Goal: Information Seeking & Learning: Learn about a topic

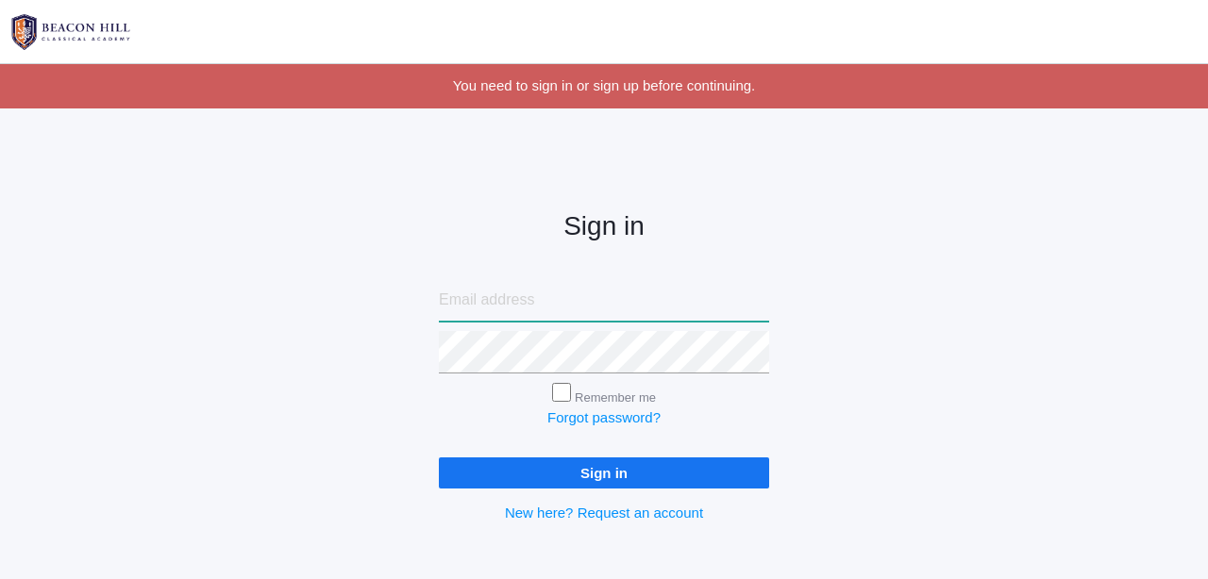
type input "courtney@beaconhillclassical.org"
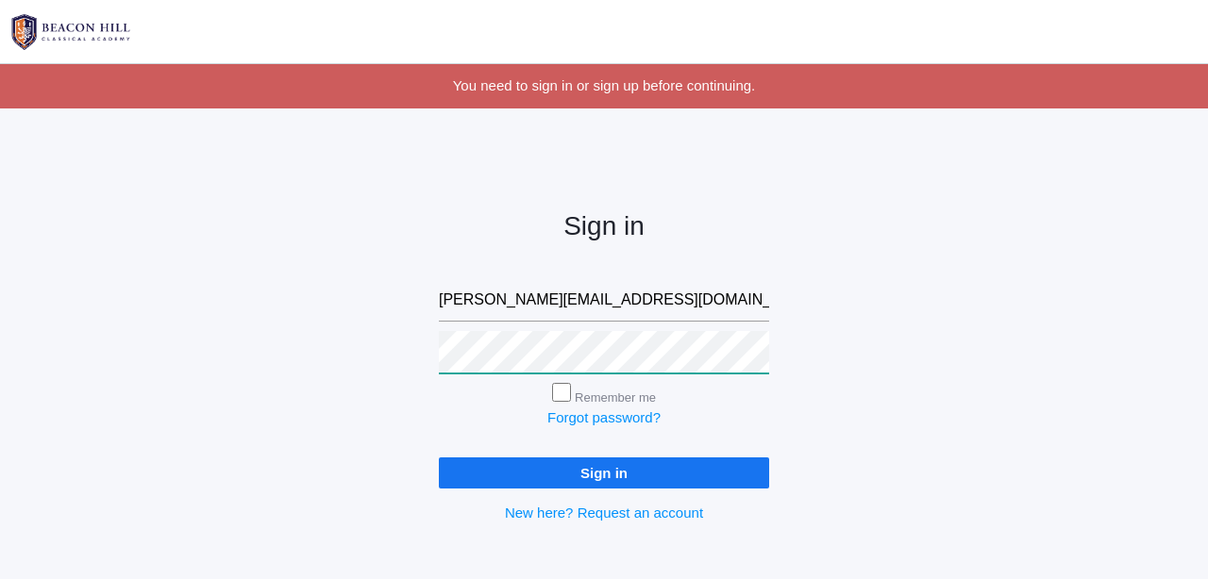
click at [604, 469] on input "Sign in" at bounding box center [604, 473] width 330 height 31
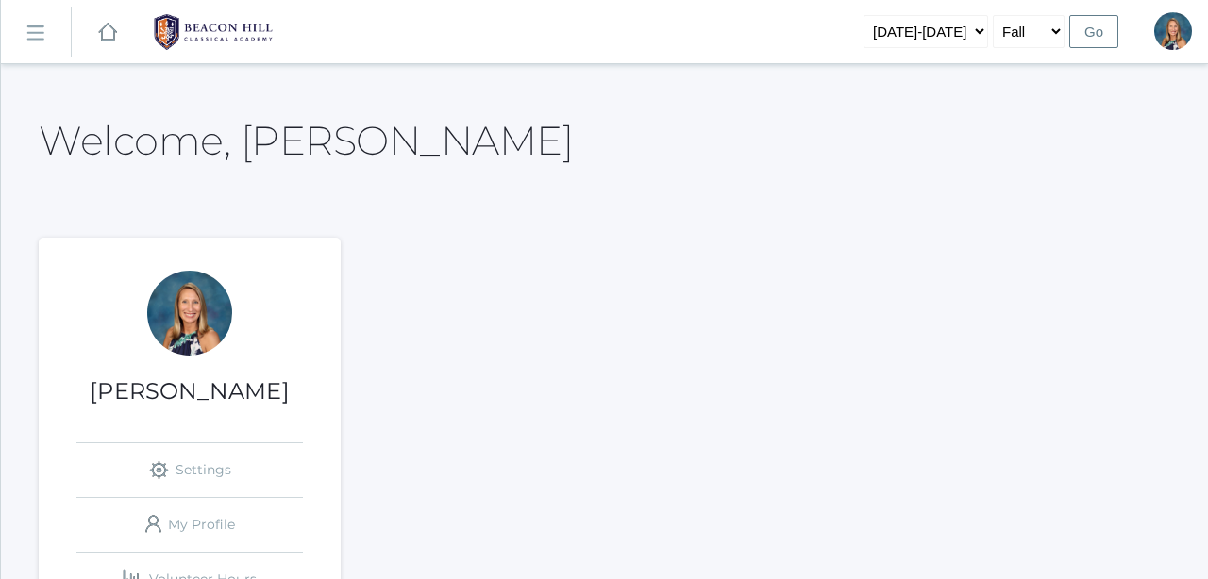
click at [32, 25] on rect at bounding box center [35, 33] width 30 height 30
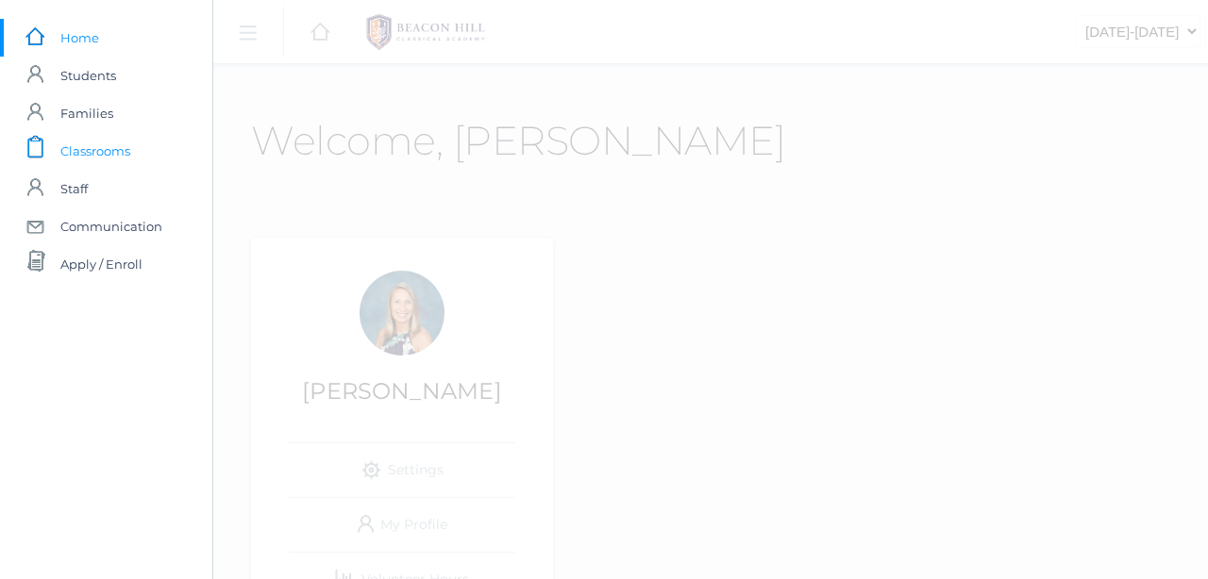
click at [108, 151] on span "Classrooms" at bounding box center [95, 151] width 70 height 38
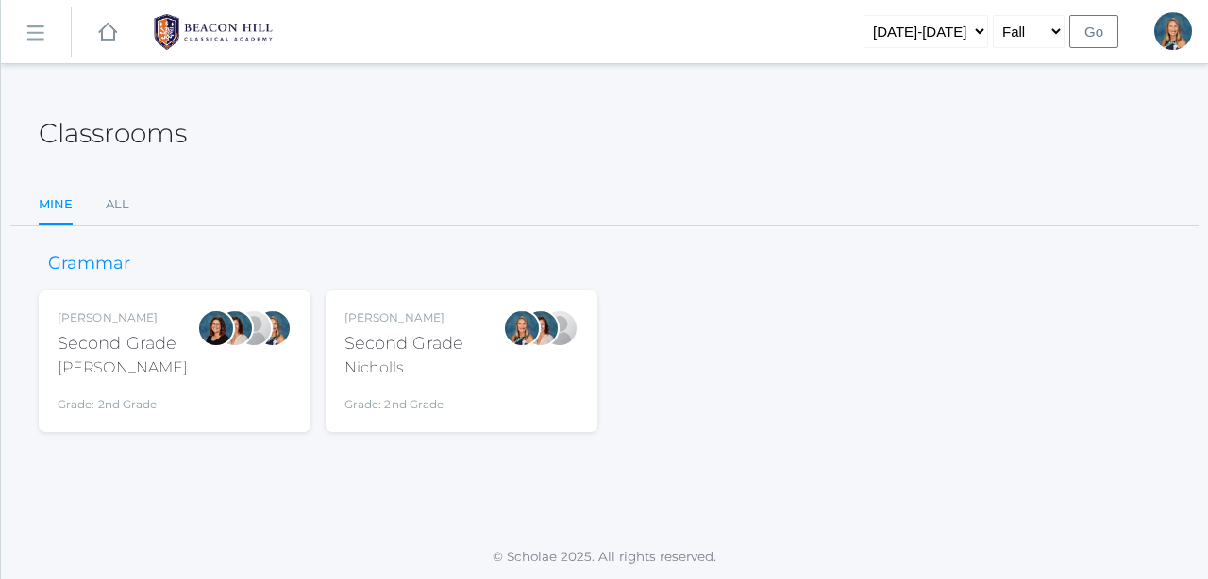
click at [456, 382] on div "[PERSON_NAME] Second Grade Nicholls Grade: 2nd Grade 02LA" at bounding box center [403, 361] width 119 height 104
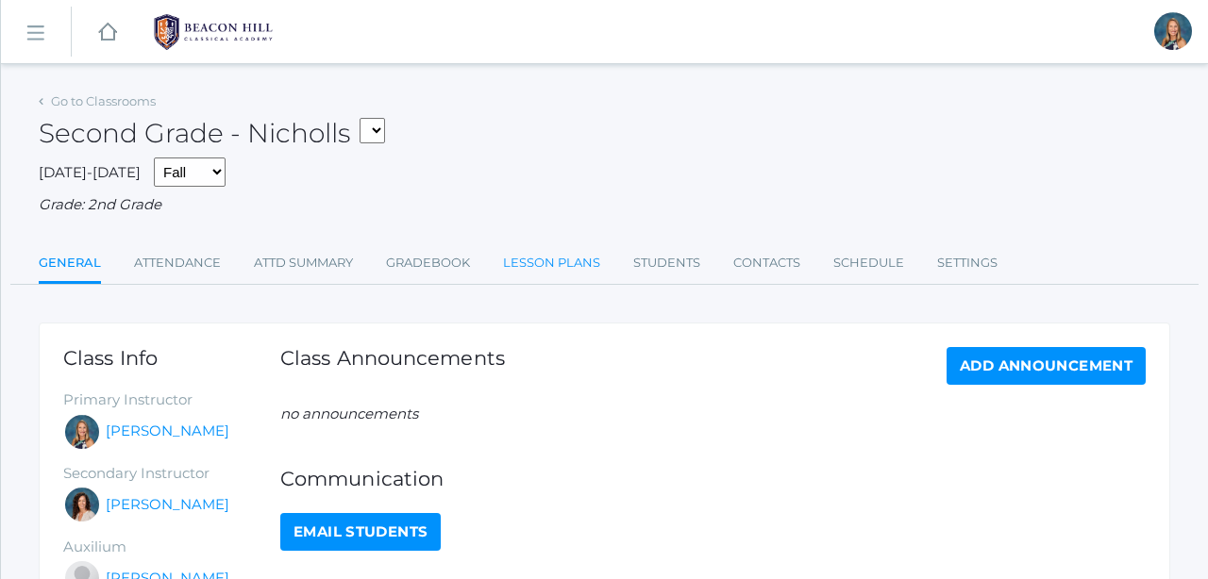
click at [533, 257] on link "Lesson Plans" at bounding box center [551, 263] width 97 height 38
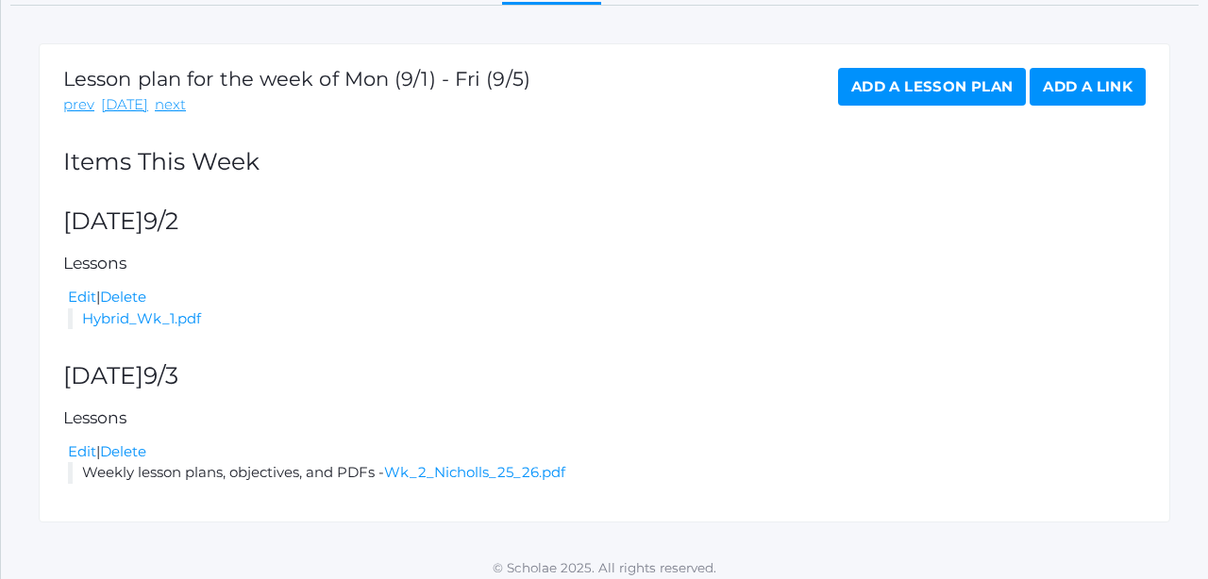
scroll to position [278, 0]
click at [155, 98] on link "next" at bounding box center [170, 106] width 31 height 22
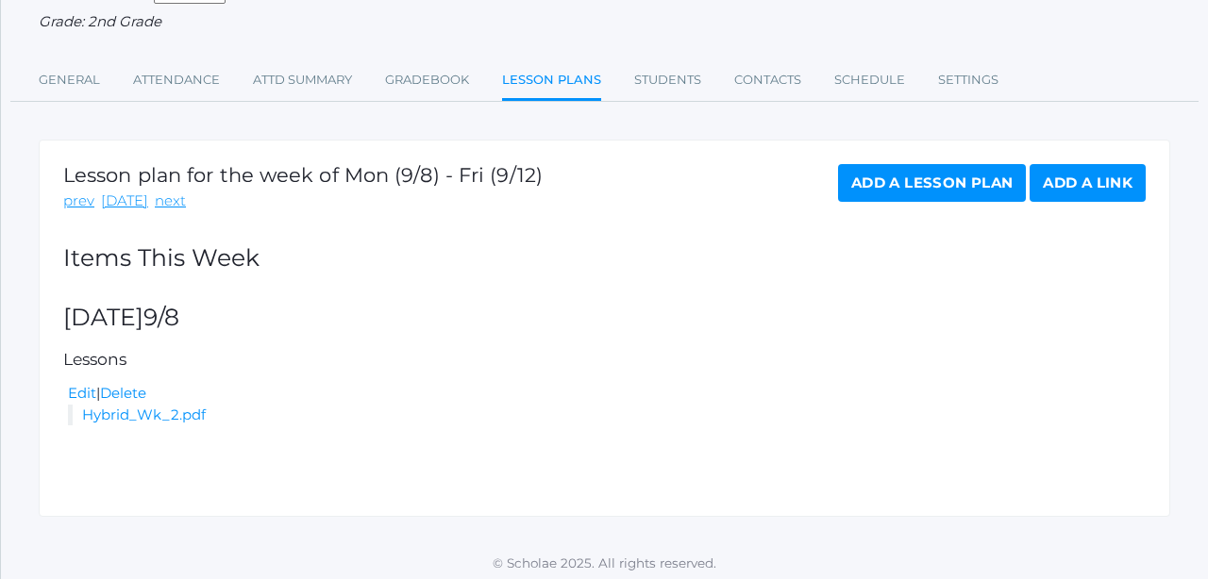
scroll to position [182, 0]
click at [86, 192] on link "prev" at bounding box center [78, 203] width 31 height 22
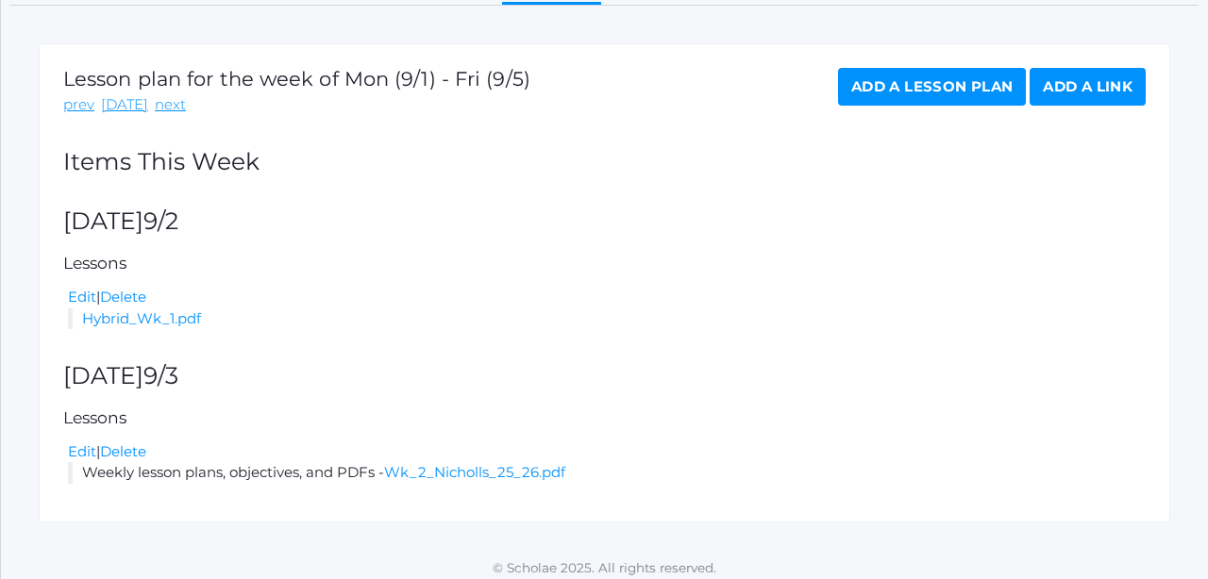
scroll to position [278, 0]
click at [162, 100] on link "next" at bounding box center [170, 106] width 31 height 22
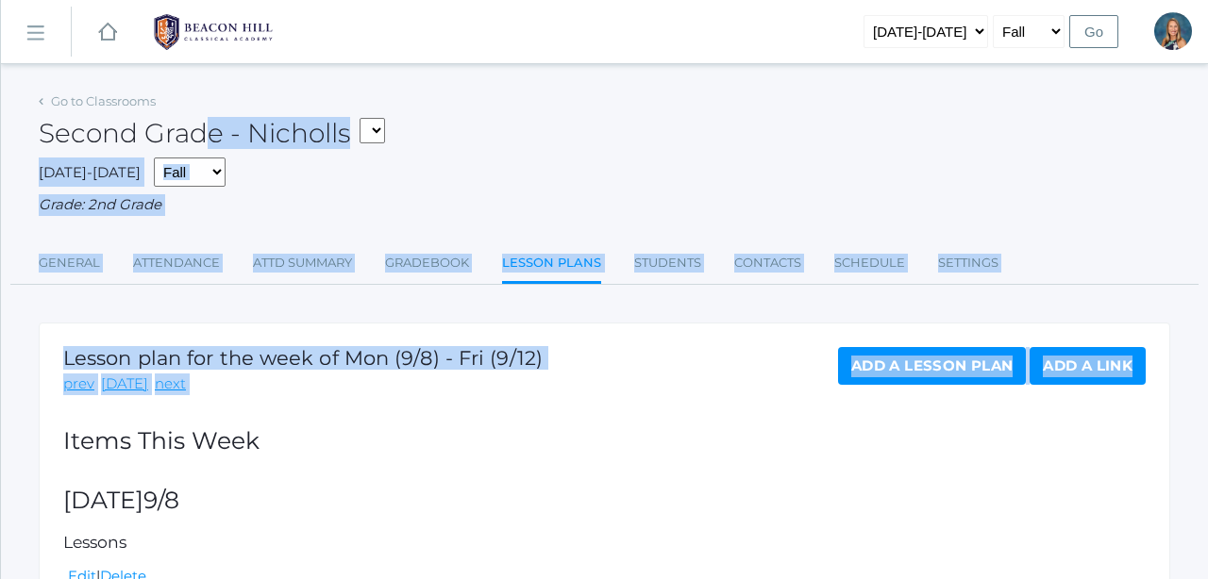
drag, startPoint x: 323, startPoint y: 410, endPoint x: 304, endPoint y: 76, distance: 334.5
click at [304, 76] on div "icons/ui/navigation/hamburger Created with Sketch. icons/ui/navigation/home Cre…" at bounding box center [604, 384] width 1208 height 768
click at [444, 437] on h2 "Items This Week" at bounding box center [604, 441] width 1082 height 26
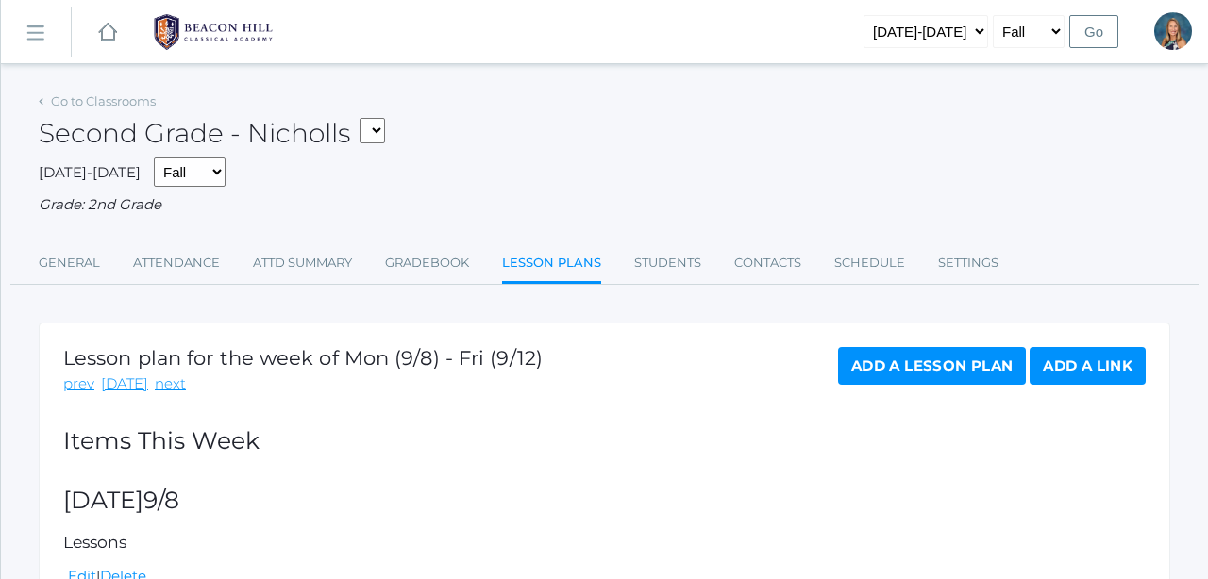
select select "1958"
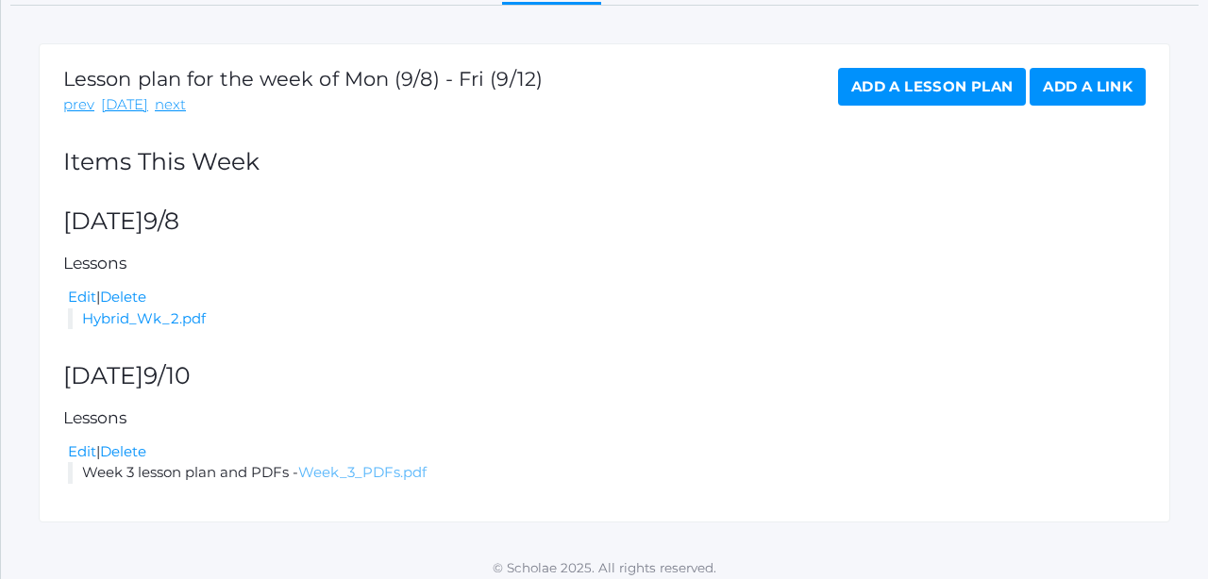
scroll to position [278, 0]
click at [368, 464] on link "Week_3_PDFs.pdf" at bounding box center [362, 473] width 128 height 18
